Goal: Information Seeking & Learning: Learn about a topic

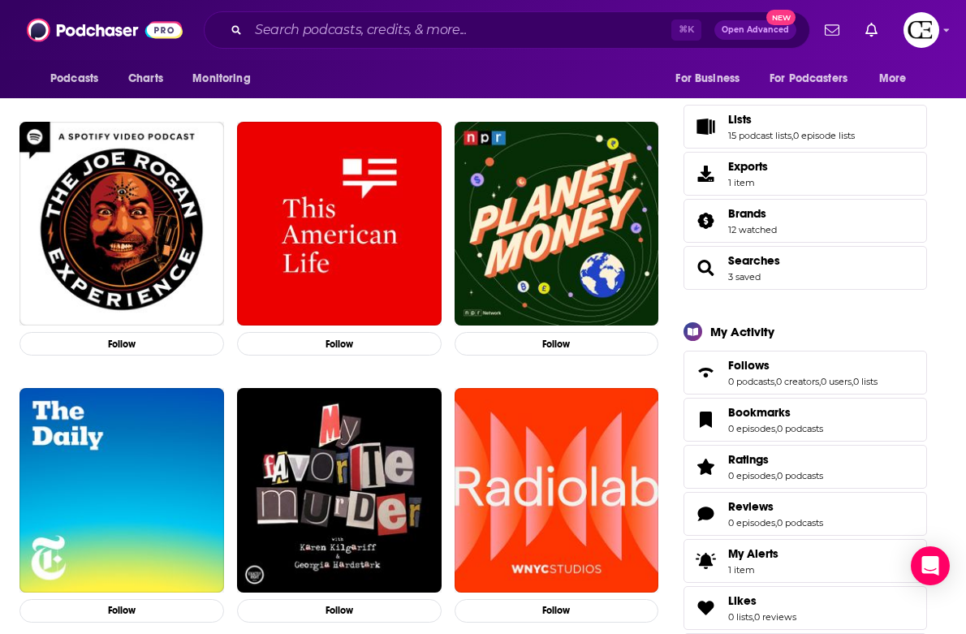
scroll to position [301, 0]
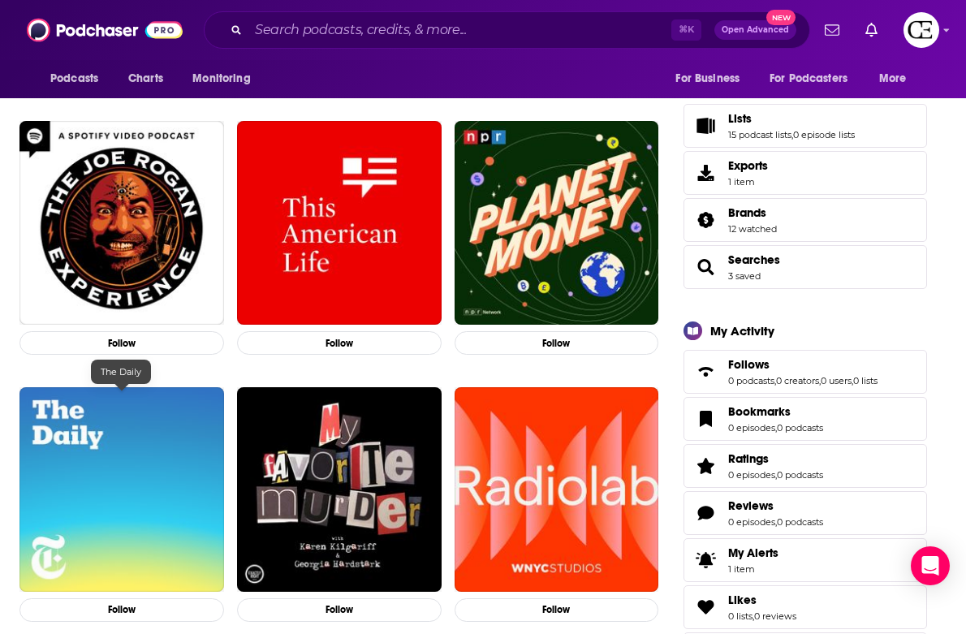
click at [118, 474] on img "The Daily" at bounding box center [121, 489] width 205 height 205
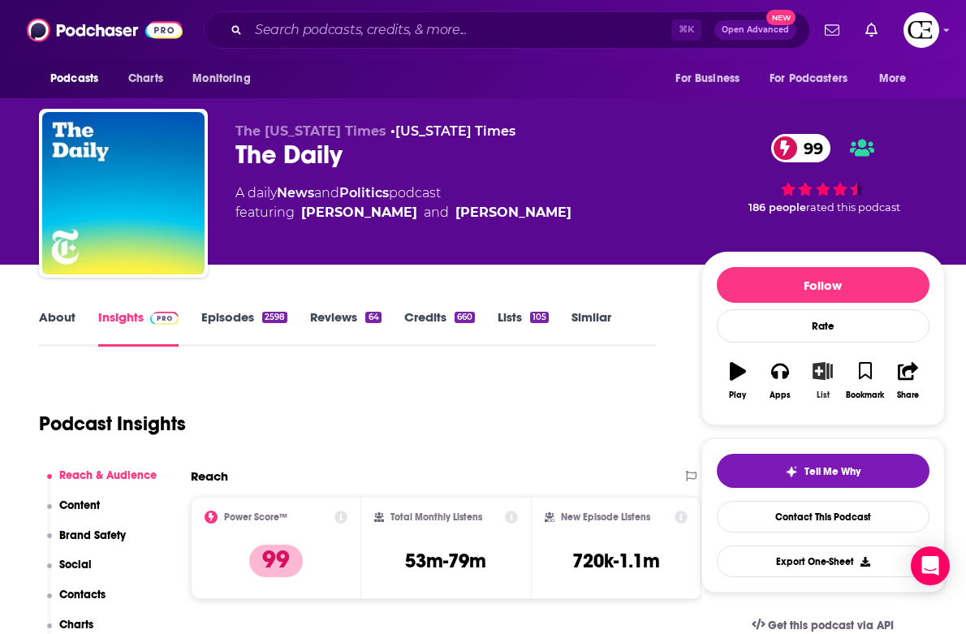
click at [829, 373] on icon "button" at bounding box center [822, 371] width 20 height 18
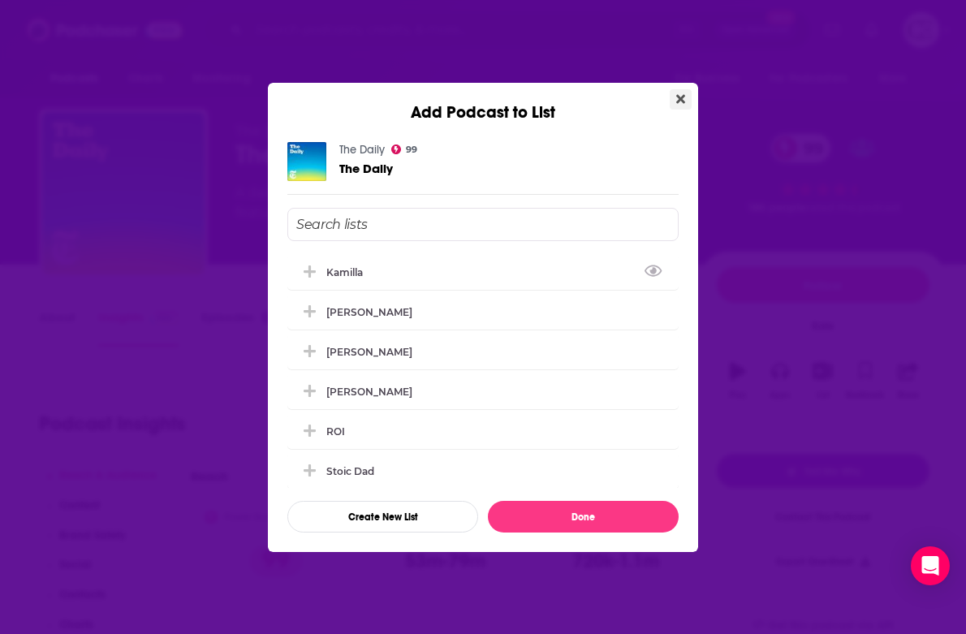
click at [682, 107] on button "Close" at bounding box center [681, 99] width 22 height 20
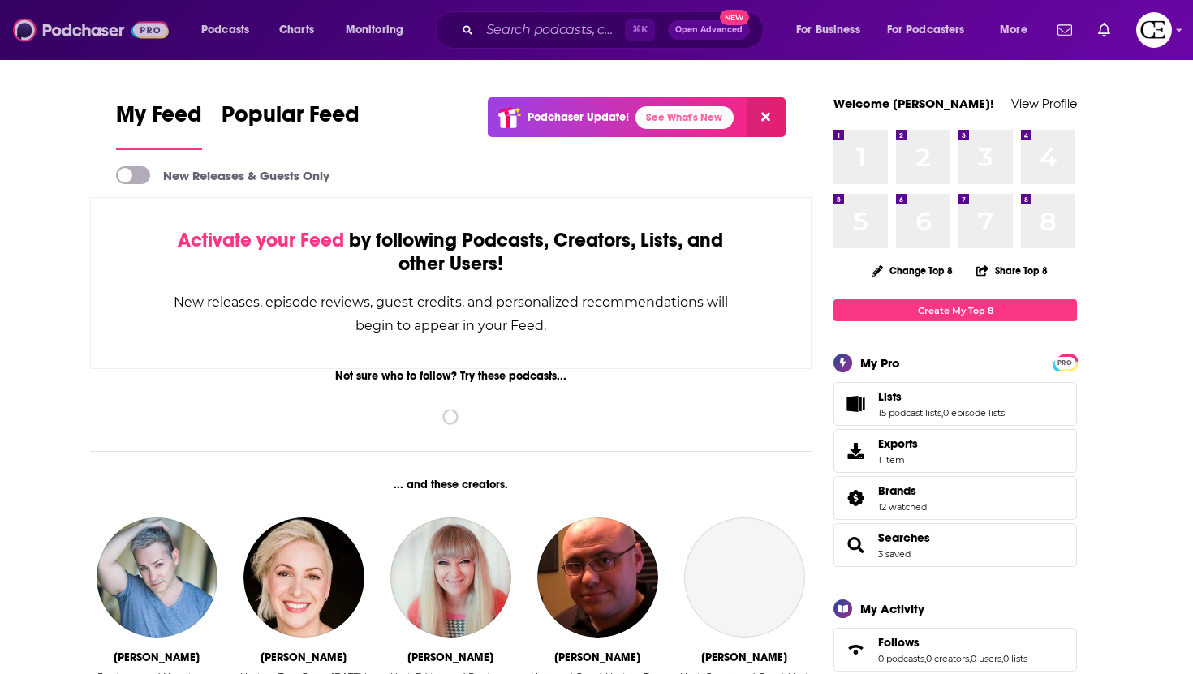
click at [74, 32] on img at bounding box center [91, 30] width 156 height 31
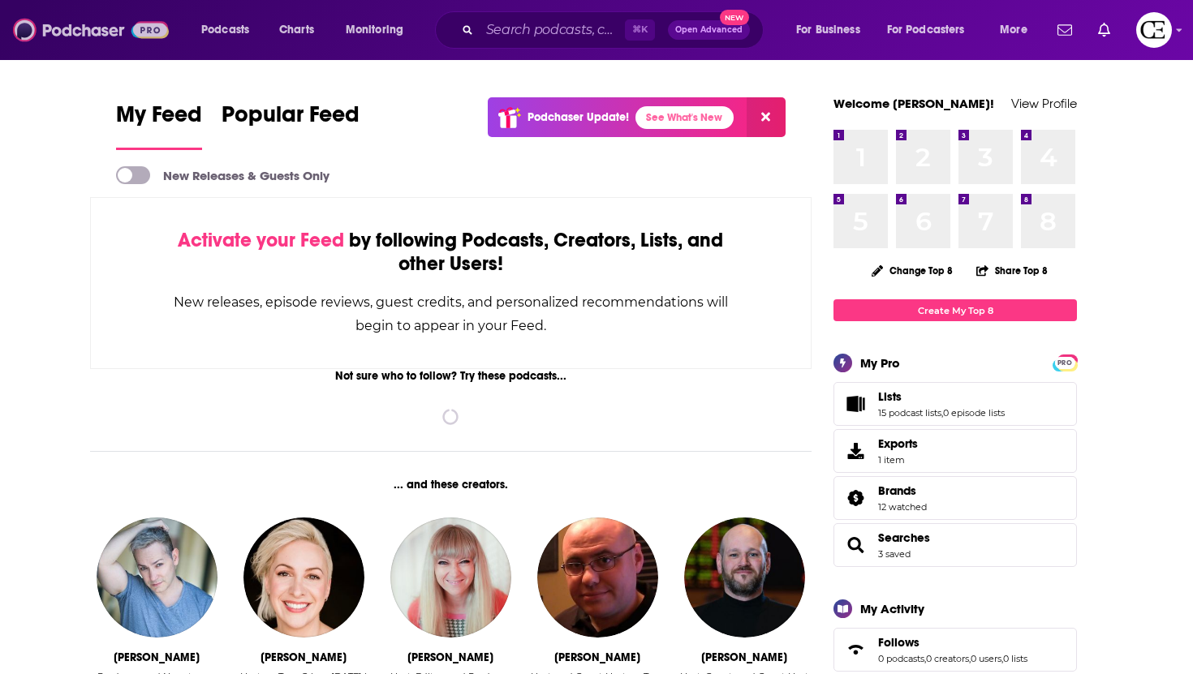
click at [74, 32] on img at bounding box center [91, 30] width 156 height 31
